Goal: Entertainment & Leisure: Consume media (video, audio)

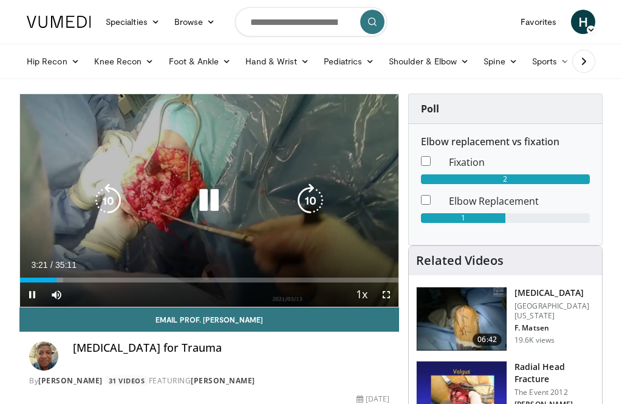
click at [313, 199] on icon "Video Player" at bounding box center [310, 200] width 34 height 34
click at [313, 215] on icon "Video Player" at bounding box center [310, 200] width 34 height 34
click at [313, 214] on icon "Video Player" at bounding box center [310, 200] width 34 height 34
click at [312, 211] on icon "Video Player" at bounding box center [310, 200] width 34 height 34
click at [318, 212] on icon "Video Player" at bounding box center [310, 200] width 34 height 34
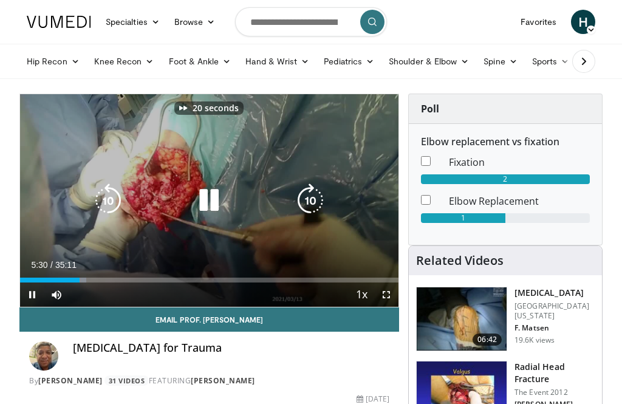
click at [317, 213] on icon "Video Player" at bounding box center [310, 200] width 34 height 34
click at [290, 250] on div "30 seconds Tap to unmute" at bounding box center [209, 200] width 378 height 213
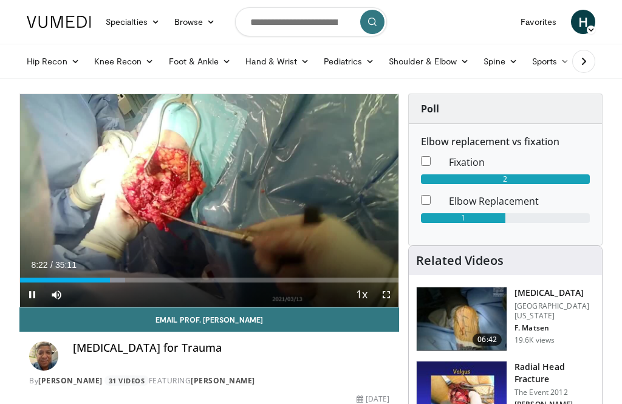
click at [120, 295] on div "Current Time 8:22 / Duration 35:11 Pause Skip Backward Skip Forward Mute Loaded…" at bounding box center [209, 294] width 378 height 24
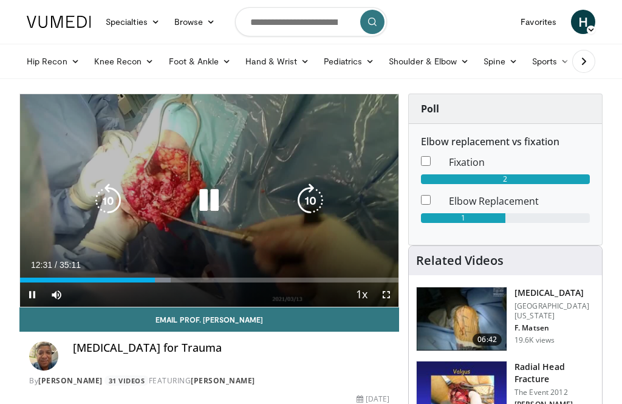
click at [152, 290] on div "Current Time 12:31 / Duration 35:11 Pause Skip Backward Skip Forward Mute Loade…" at bounding box center [209, 294] width 378 height 24
click at [111, 211] on icon "Video Player" at bounding box center [108, 200] width 34 height 34
click at [107, 212] on icon "Video Player" at bounding box center [108, 200] width 34 height 34
click at [109, 211] on icon "Video Player" at bounding box center [108, 200] width 34 height 34
click at [106, 208] on icon "Video Player" at bounding box center [108, 200] width 34 height 34
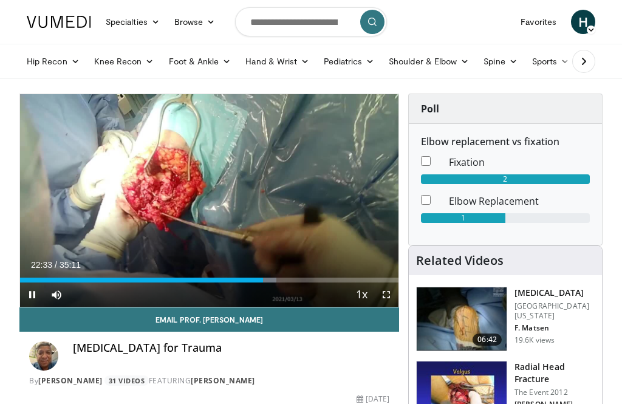
click at [183, 255] on div "40 seconds Tap to unmute" at bounding box center [209, 200] width 378 height 213
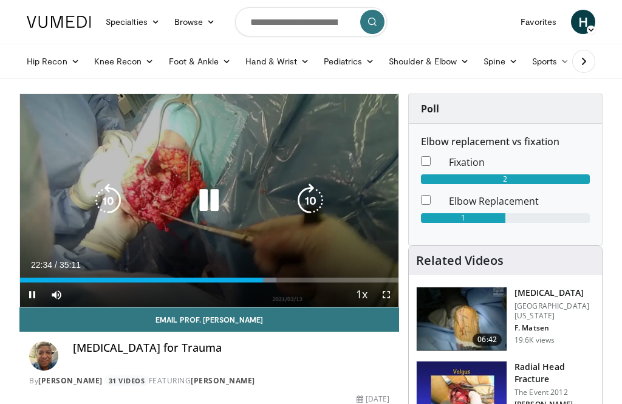
click at [267, 266] on div "Current Time 22:34 / Duration 35:11" at bounding box center [209, 264] width 378 height 11
